Goal: Task Accomplishment & Management: Manage account settings

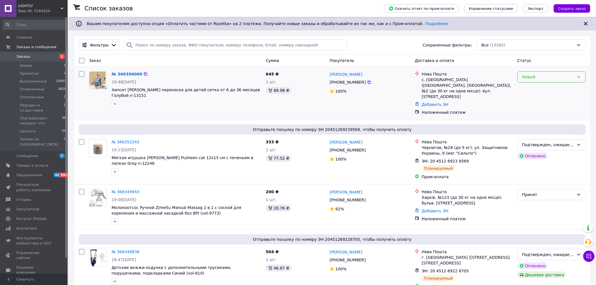
click at [555, 78] on div "Новый" at bounding box center [549, 77] width 52 height 6
click at [532, 92] on li "Принят" at bounding box center [552, 90] width 68 height 10
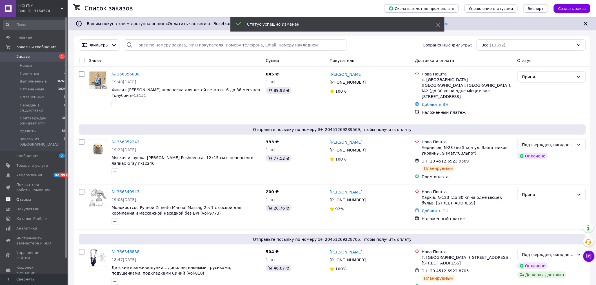
click at [20, 197] on span "Отзывы" at bounding box center [23, 199] width 15 height 5
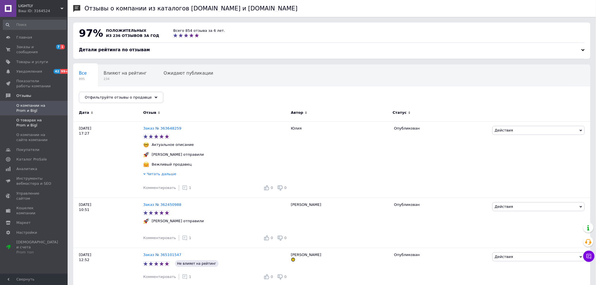
click at [22, 118] on span "О товарах на Prom и Bigl" at bounding box center [34, 123] width 36 height 10
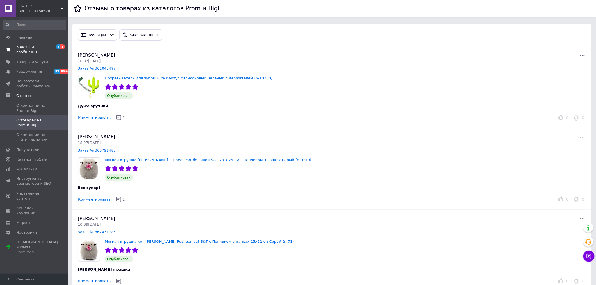
click at [26, 45] on span "Заказы и сообщения" at bounding box center [34, 50] width 36 height 10
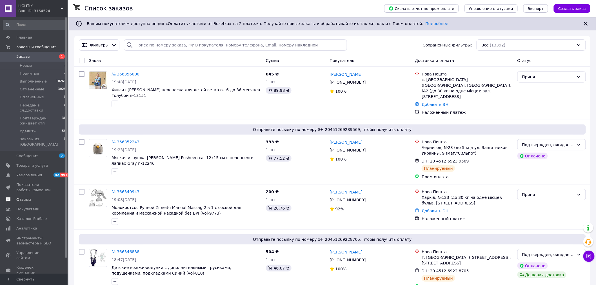
click at [21, 197] on span "Отзывы" at bounding box center [23, 199] width 15 height 5
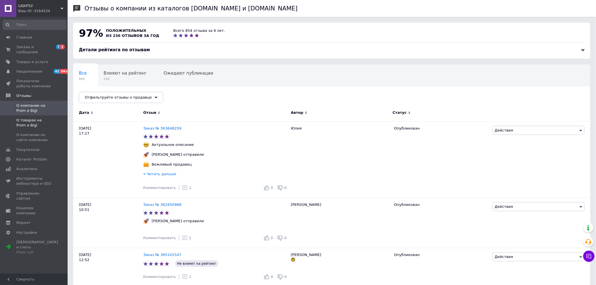
click at [24, 118] on span "О товарах на Prom и Bigl" at bounding box center [34, 123] width 36 height 10
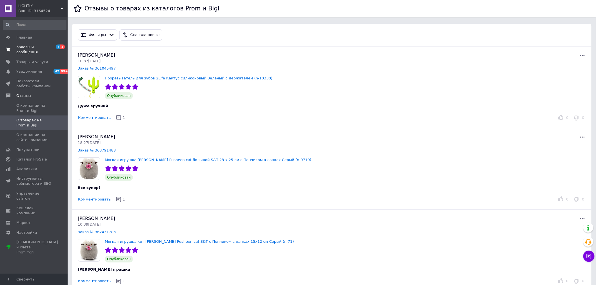
click at [25, 47] on span "Заказы и сообщения" at bounding box center [34, 50] width 36 height 10
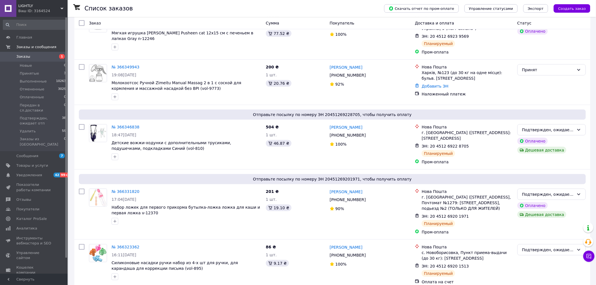
scroll to position [125, 0]
click at [95, 93] on div at bounding box center [98, 82] width 23 height 41
click at [118, 65] on link "№ 366349943" at bounding box center [126, 67] width 28 height 5
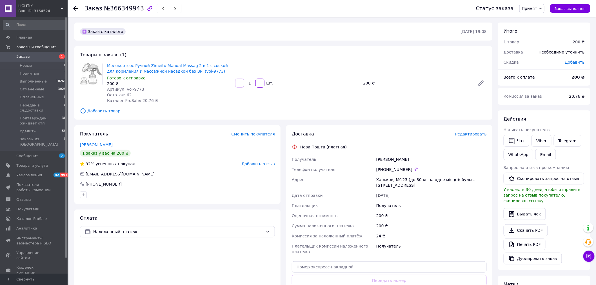
click at [470, 133] on span "Редактировать" at bounding box center [471, 134] width 32 height 5
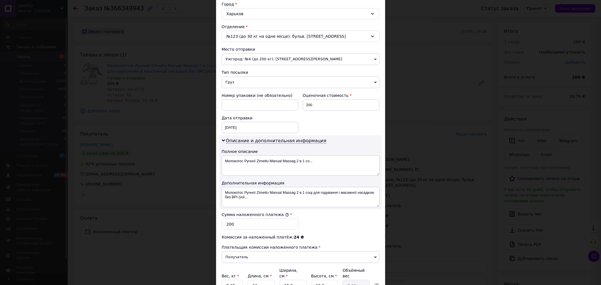
scroll to position [156, 0]
drag, startPoint x: 314, startPoint y: 103, endPoint x: 300, endPoint y: 103, distance: 14.1
click at [301, 103] on div "Оценочная стоимость 200" at bounding box center [341, 100] width 81 height 23
type input "50"
drag, startPoint x: 244, startPoint y: 161, endPoint x: 329, endPoint y: 163, distance: 85.1
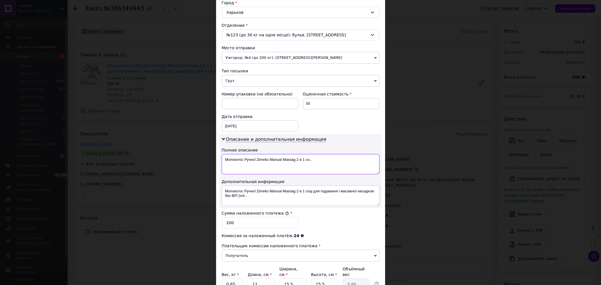
click at [329, 163] on textarea "Молокотос Ручної Zimeitu Manual Massag 2 в 1 со..." at bounding box center [301, 164] width 158 height 20
type textarea "М-ч"
drag, startPoint x: 223, startPoint y: 191, endPoint x: 251, endPoint y: 201, distance: 30.1
click at [251, 201] on textarea "Молокотос Ручної Zimeitu Manual Massag 2 в 1 соці для годування і масажної наса…" at bounding box center [301, 196] width 158 height 20
type textarea "мч"
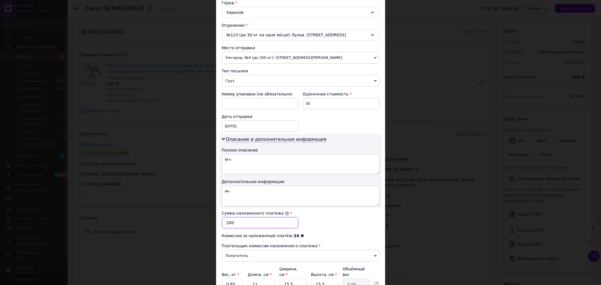
drag, startPoint x: 233, startPoint y: 223, endPoint x: 219, endPoint y: 223, distance: 14.7
click at [220, 223] on div "Сумма наложенного платежа * 200" at bounding box center [260, 219] width 81 height 23
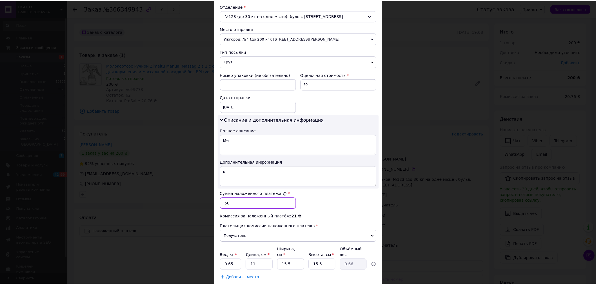
scroll to position [209, 0]
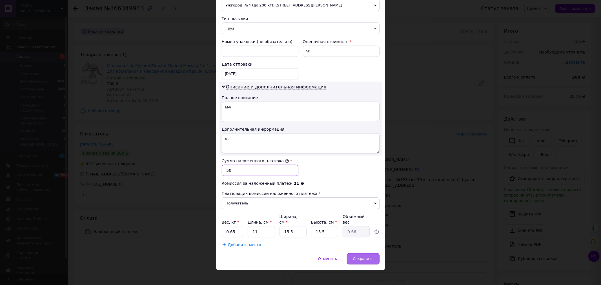
type input "50"
click at [369, 257] on span "Сохранить" at bounding box center [363, 259] width 21 height 4
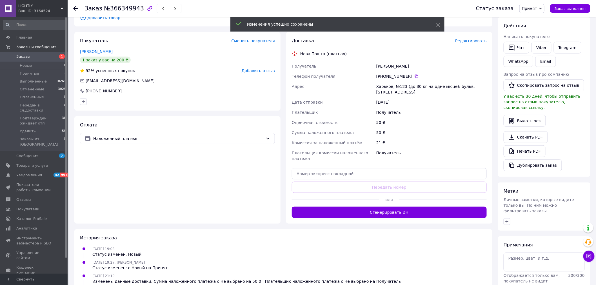
scroll to position [94, 0]
click at [391, 199] on div "или" at bounding box center [389, 199] width 195 height 14
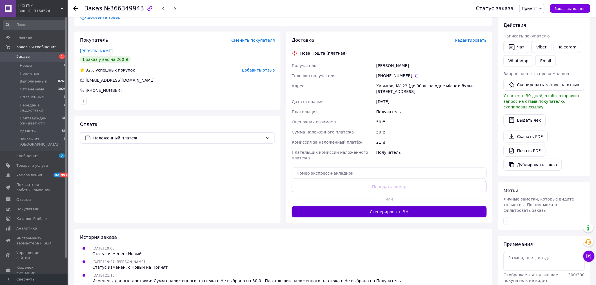
click at [391, 206] on button "Сгенерировать ЭН" at bounding box center [389, 211] width 195 height 11
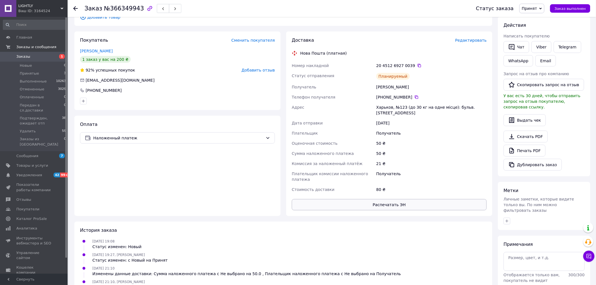
click at [383, 200] on button "Распечатать ЭН" at bounding box center [389, 204] width 195 height 11
click at [25, 57] on span "Заказы" at bounding box center [23, 56] width 14 height 5
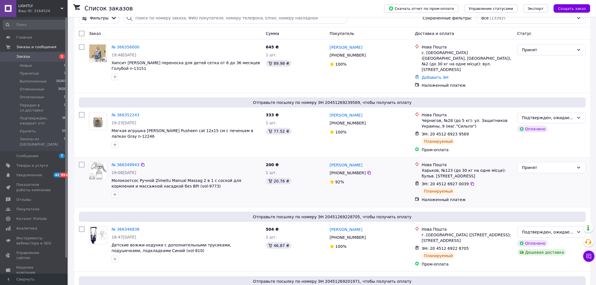
scroll to position [63, 0]
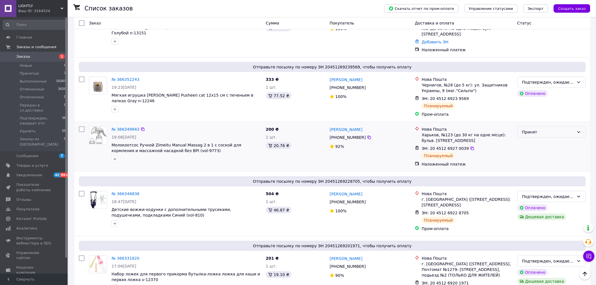
click at [567, 129] on div "Принят" at bounding box center [549, 132] width 52 height 6
click at [561, 167] on li "Подтвержден, ожидает отп" at bounding box center [552, 167] width 68 height 10
click at [19, 197] on span "Отзывы" at bounding box center [23, 199] width 15 height 5
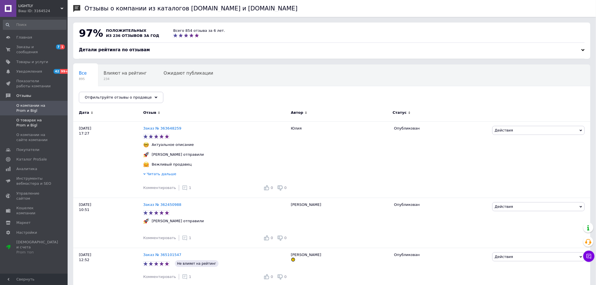
click at [28, 118] on span "О товарах на Prom и Bigl" at bounding box center [34, 123] width 36 height 10
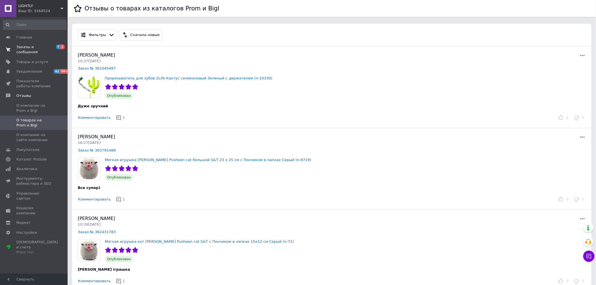
click at [24, 45] on span "Заказы и сообщения" at bounding box center [34, 50] width 36 height 10
